Goal: Information Seeking & Learning: Learn about a topic

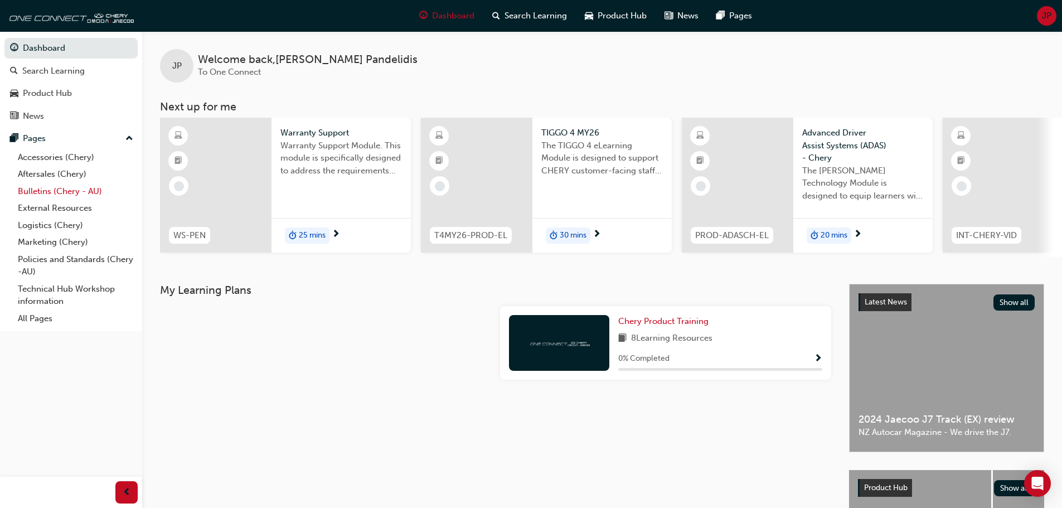
click at [47, 189] on link "Bulletins (Chery - AU)" at bounding box center [75, 191] width 124 height 17
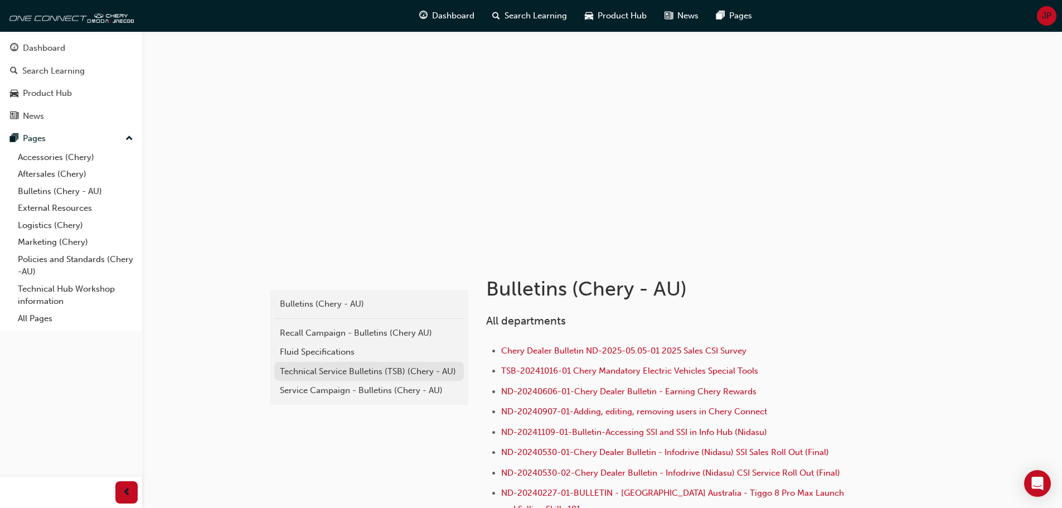
click at [322, 367] on div "Technical Service Bulletins (TSB) (Chery - AU)" at bounding box center [369, 371] width 178 height 13
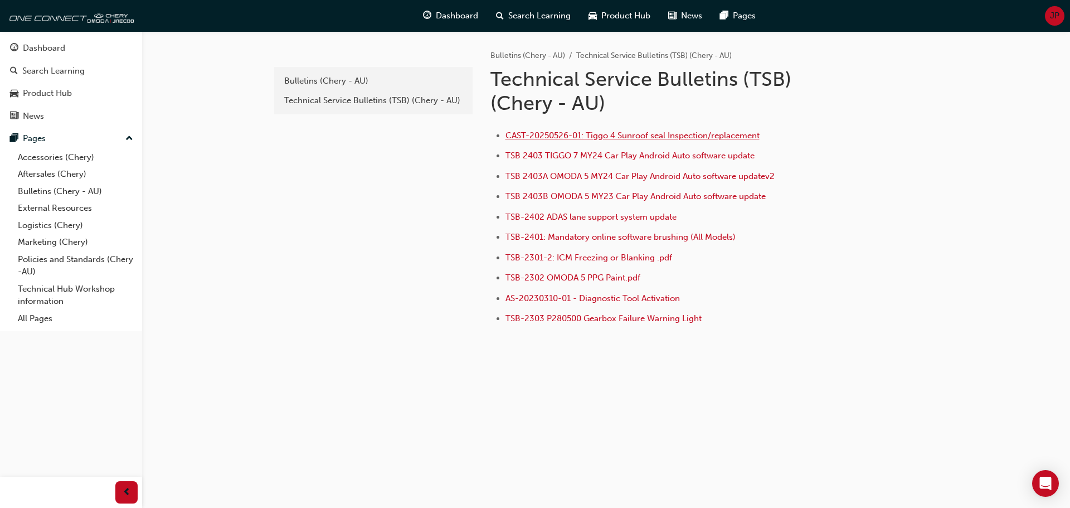
click at [602, 134] on span "CAST-20250526-01: Tiggo 4 Sunroof seal Inspection/replacement" at bounding box center [633, 135] width 254 height 10
